Goal: Information Seeking & Learning: Learn about a topic

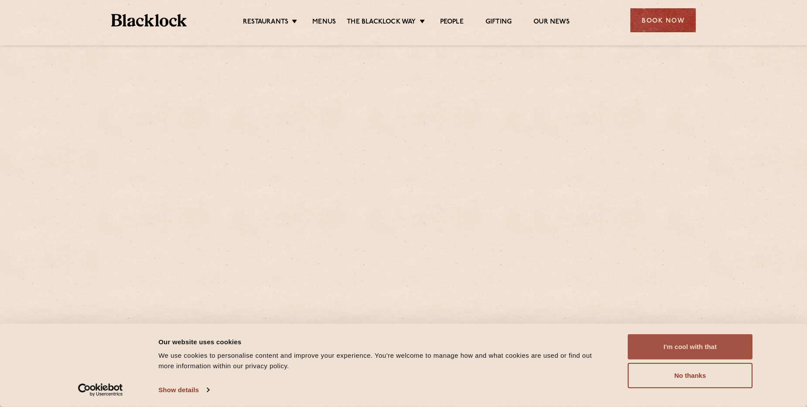
click at [695, 348] on button "I'm cool with that" at bounding box center [690, 347] width 125 height 25
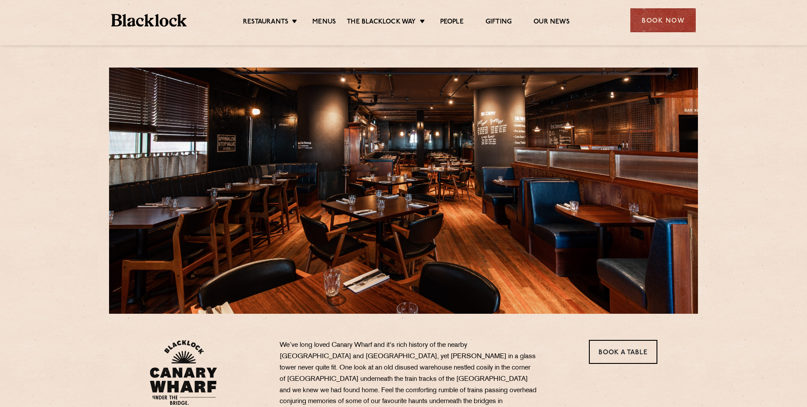
click at [325, 15] on ul "Restaurants [GEOGRAPHIC_DATA] [GEOGRAPHIC_DATA] [GEOGRAPHIC_DATA] [GEOGRAPHIC_D…" at bounding box center [406, 21] width 439 height 14
click at [325, 21] on link "Menus" at bounding box center [324, 23] width 24 height 10
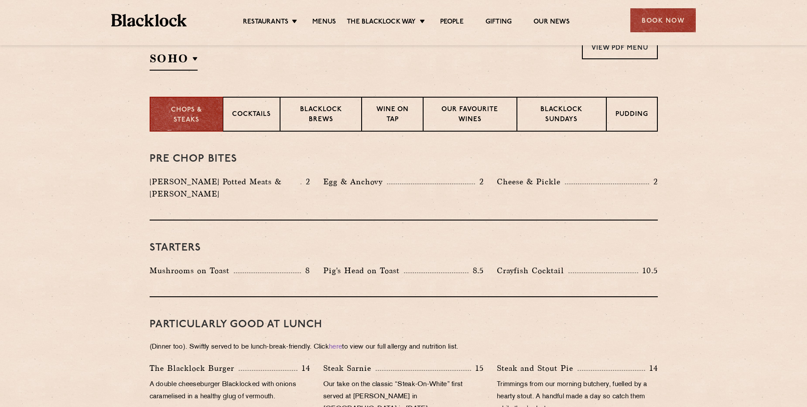
scroll to position [305, 0]
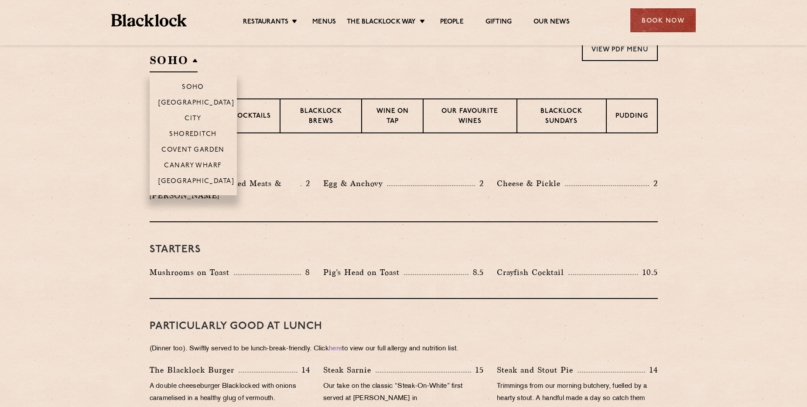
click at [185, 63] on h2 "SOHO" at bounding box center [174, 63] width 48 height 20
click at [206, 166] on p "Canary Wharf" at bounding box center [193, 166] width 58 height 9
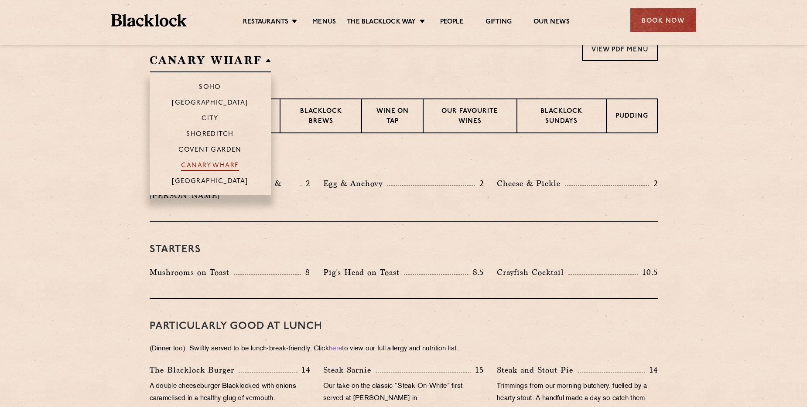
click at [206, 166] on p "Canary Wharf" at bounding box center [210, 166] width 58 height 9
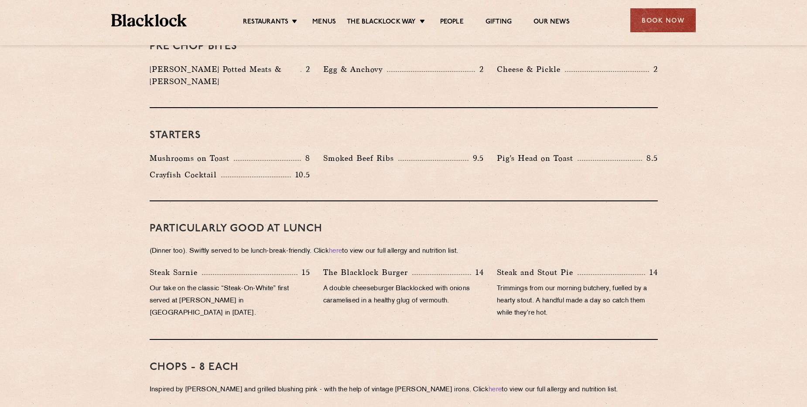
scroll to position [523, 0]
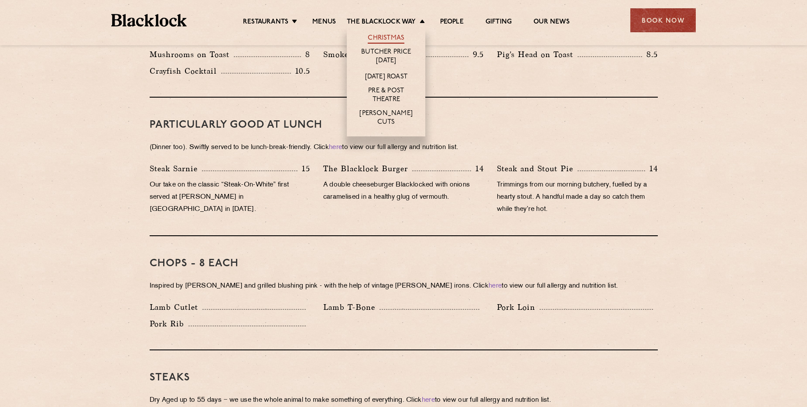
click at [387, 35] on link "Christmas" at bounding box center [386, 39] width 37 height 10
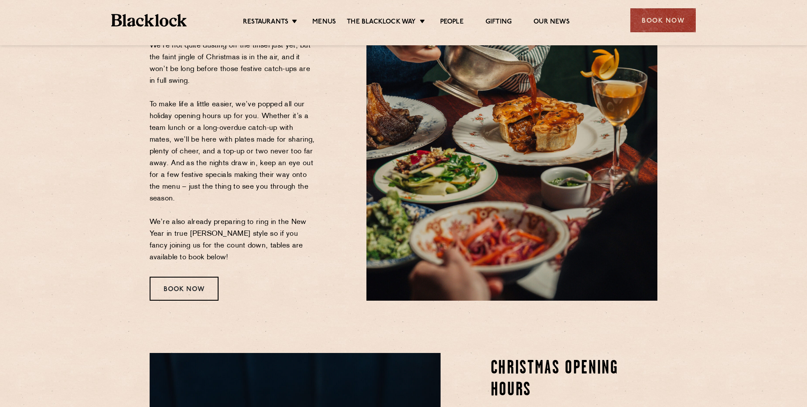
scroll to position [131, 0]
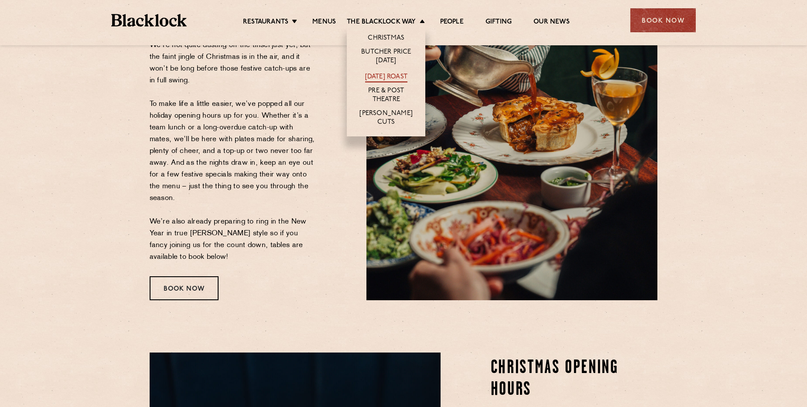
click at [391, 74] on link "[DATE] Roast" at bounding box center [386, 78] width 42 height 10
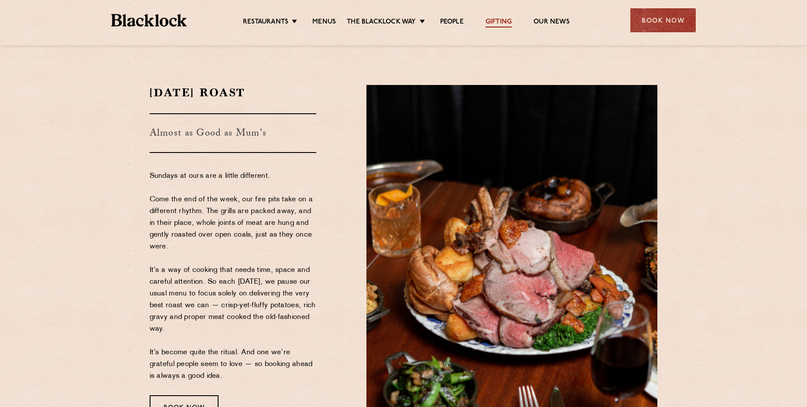
click at [494, 20] on link "Gifting" at bounding box center [498, 23] width 26 height 10
